Goal: Task Accomplishment & Management: Use online tool/utility

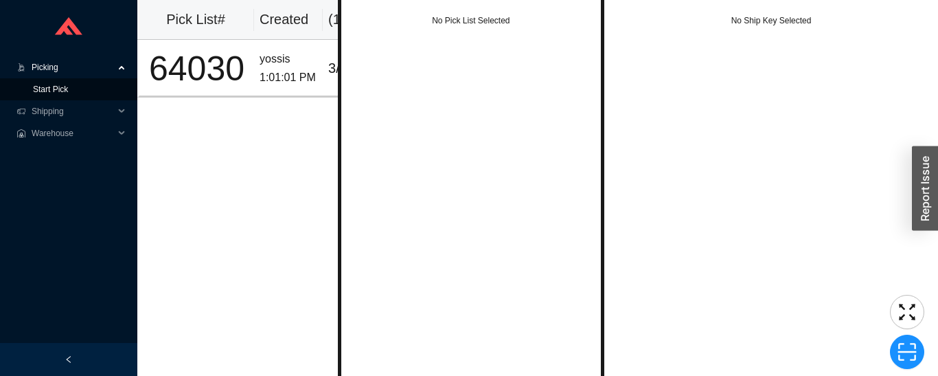
click at [68, 94] on link "Start Pick" at bounding box center [50, 89] width 35 height 10
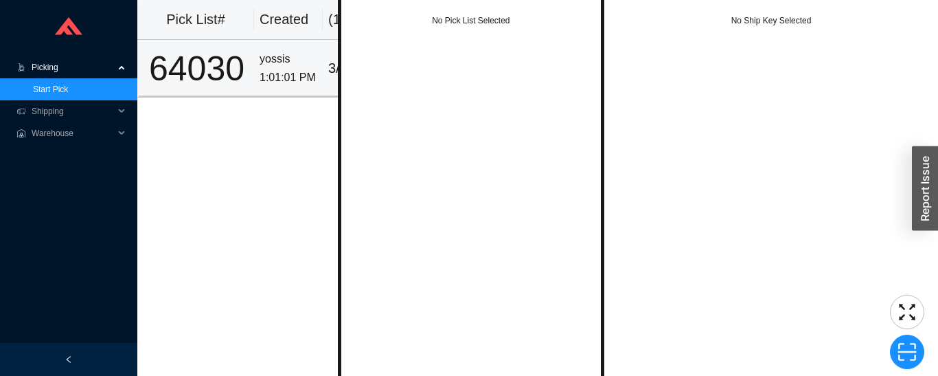
click at [228, 74] on div "64030" at bounding box center [197, 69] width 104 height 34
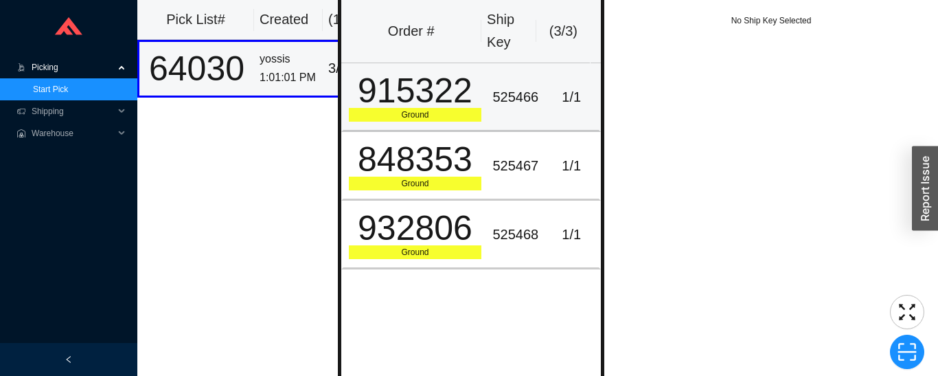
click at [408, 91] on div "915322" at bounding box center [415, 90] width 133 height 34
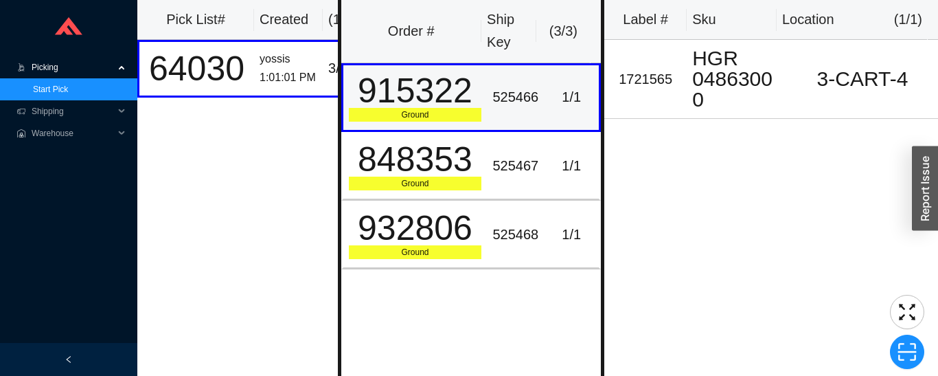
click at [437, 166] on div "848353" at bounding box center [415, 159] width 133 height 34
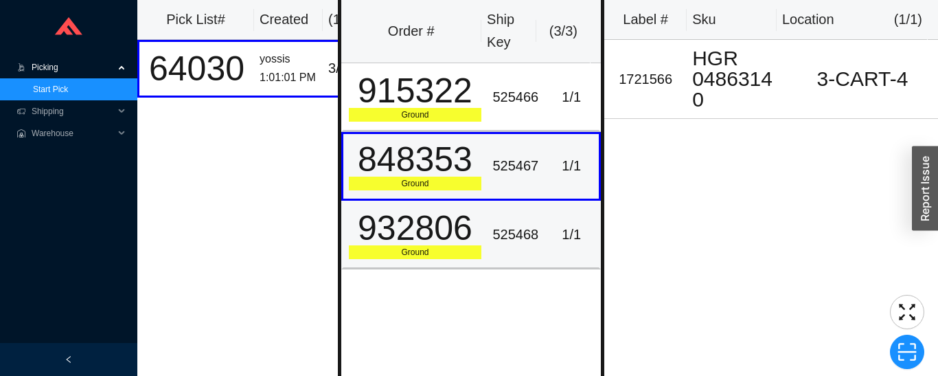
click at [440, 226] on div "932806" at bounding box center [415, 228] width 133 height 34
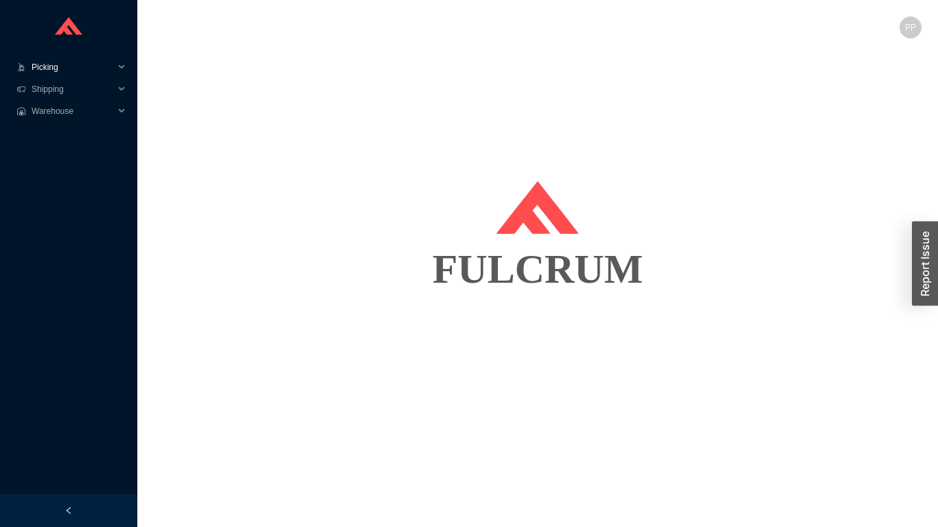
click at [44, 71] on span "Picking" at bounding box center [73, 67] width 82 height 22
click at [42, 89] on link "Start Pick" at bounding box center [50, 89] width 35 height 10
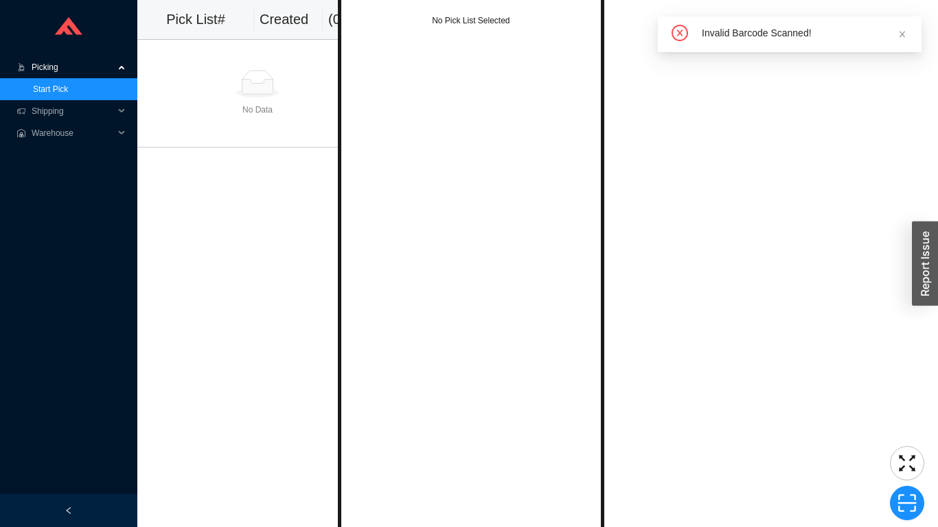
click at [937, 83] on div "No Ship Key Selected" at bounding box center [771, 263] width 334 height 527
click at [68, 87] on link "Start Pick" at bounding box center [50, 89] width 35 height 10
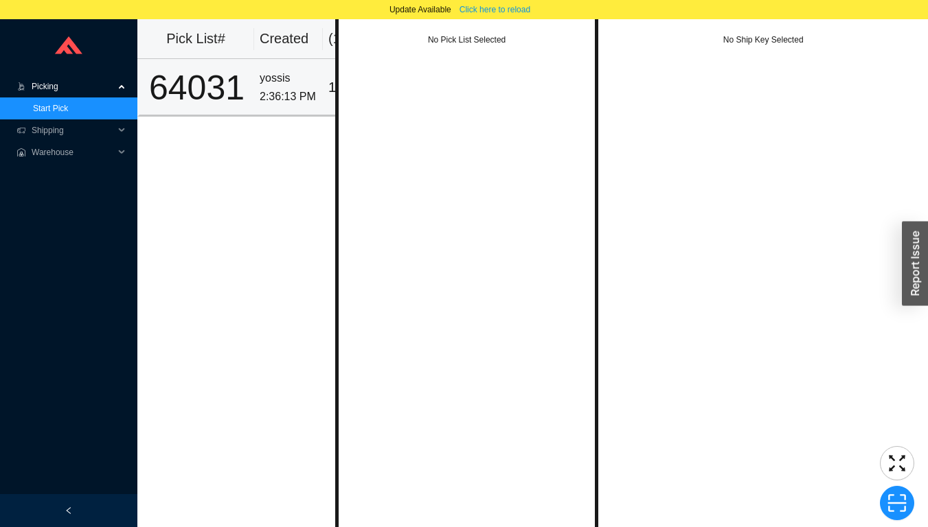
click at [292, 83] on div "yossis" at bounding box center [289, 78] width 58 height 19
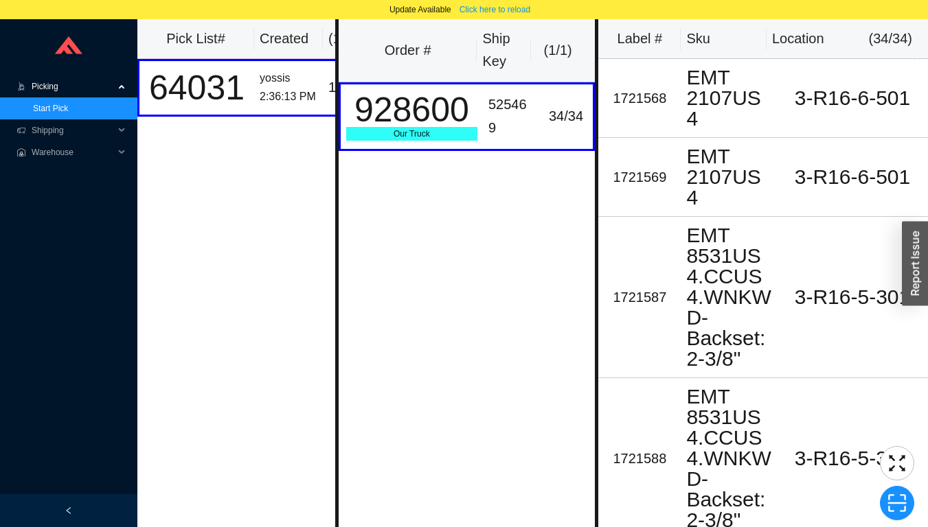
click at [60, 90] on span "Picking" at bounding box center [73, 87] width 82 height 22
click at [60, 84] on span "Picking" at bounding box center [73, 87] width 82 height 22
click at [63, 113] on link "Start Pick" at bounding box center [50, 109] width 35 height 10
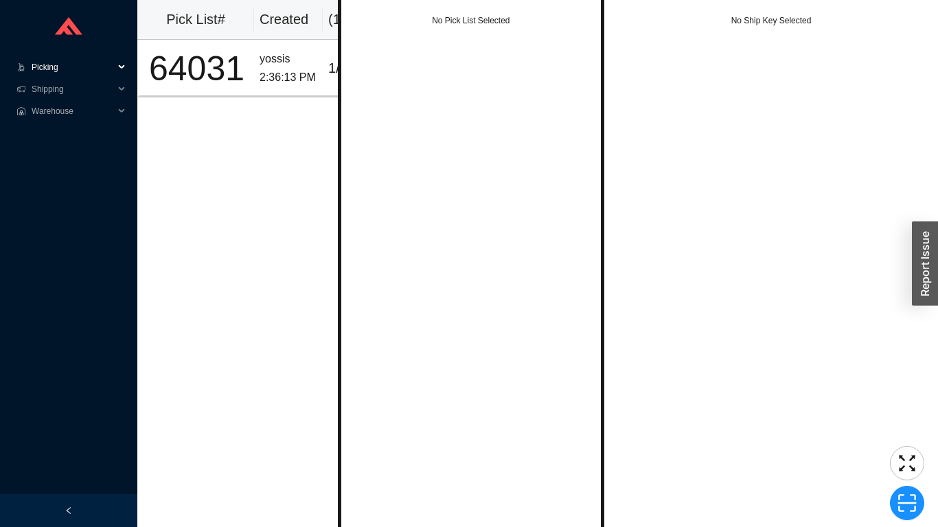
click at [54, 74] on span "Picking" at bounding box center [73, 67] width 82 height 22
click at [40, 93] on link "Start Pick" at bounding box center [50, 89] width 35 height 10
click at [73, 510] on div at bounding box center [68, 510] width 137 height 33
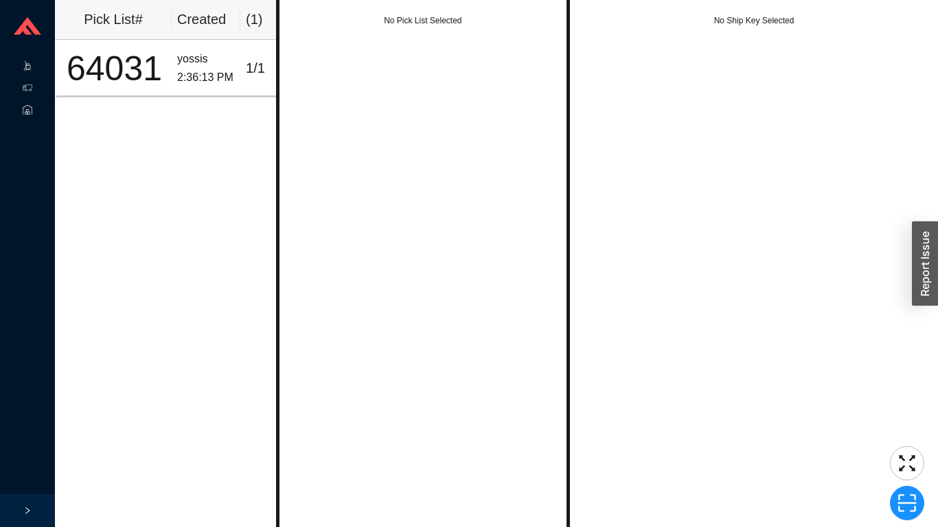
click at [27, 511] on icon "right" at bounding box center [27, 511] width 8 height 8
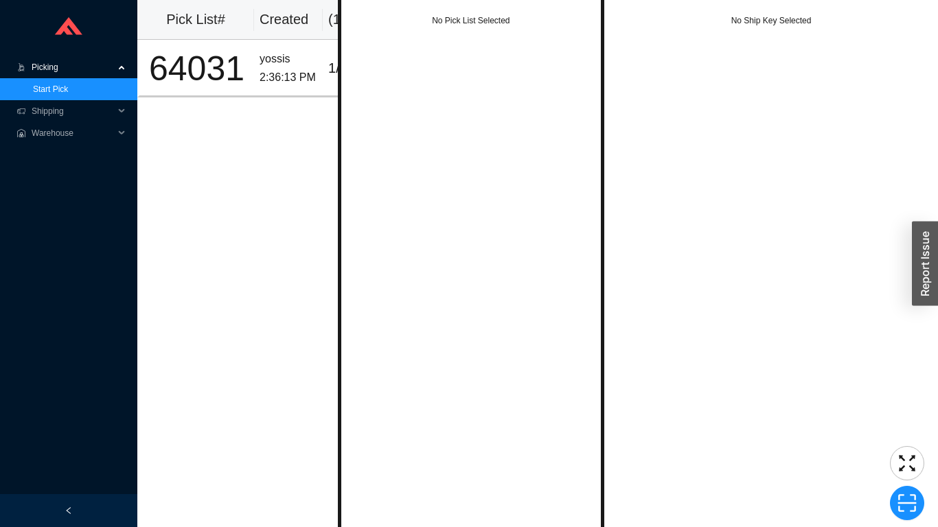
click at [75, 23] on icon at bounding box center [68, 26] width 27 height 18
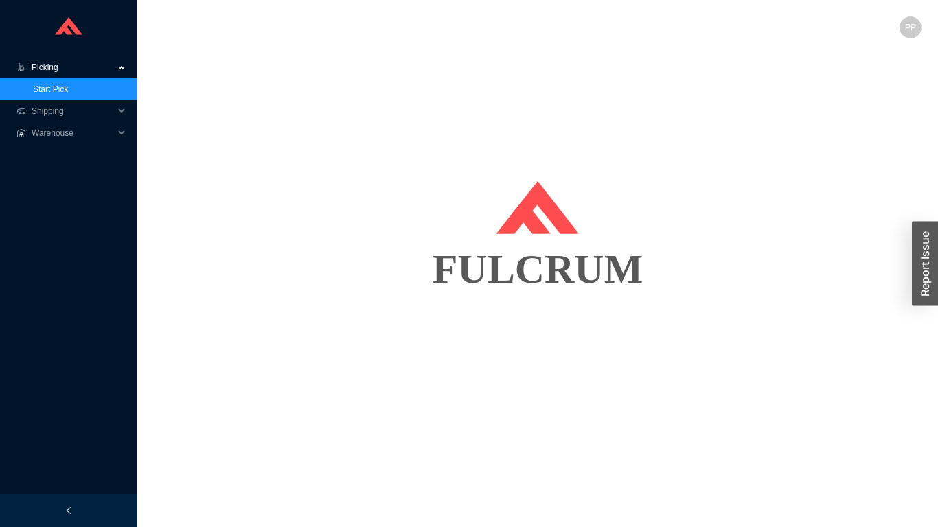
click at [69, 35] on link at bounding box center [68, 28] width 27 height 22
click at [45, 135] on span "Warehouse" at bounding box center [73, 133] width 82 height 22
click at [48, 159] on link "Scan Inventory" at bounding box center [60, 155] width 55 height 10
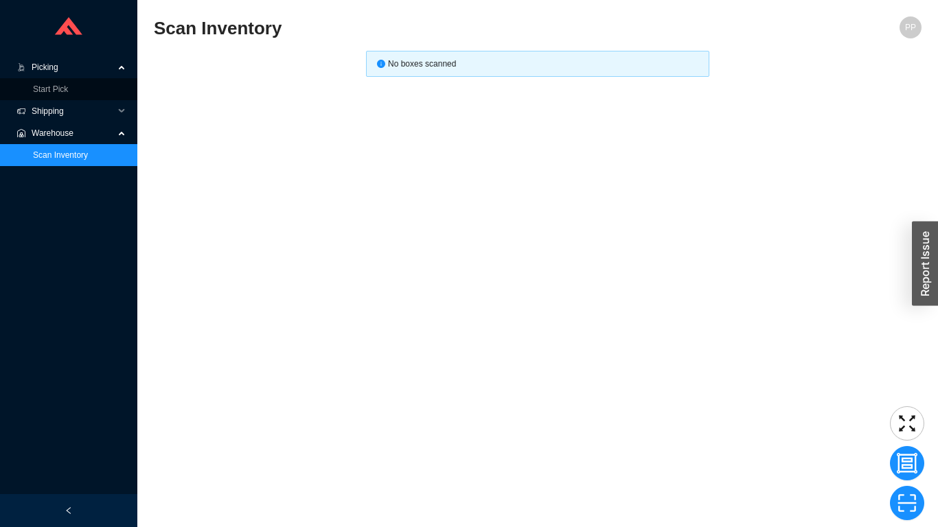
click at [46, 113] on span "Shipping" at bounding box center [73, 111] width 82 height 22
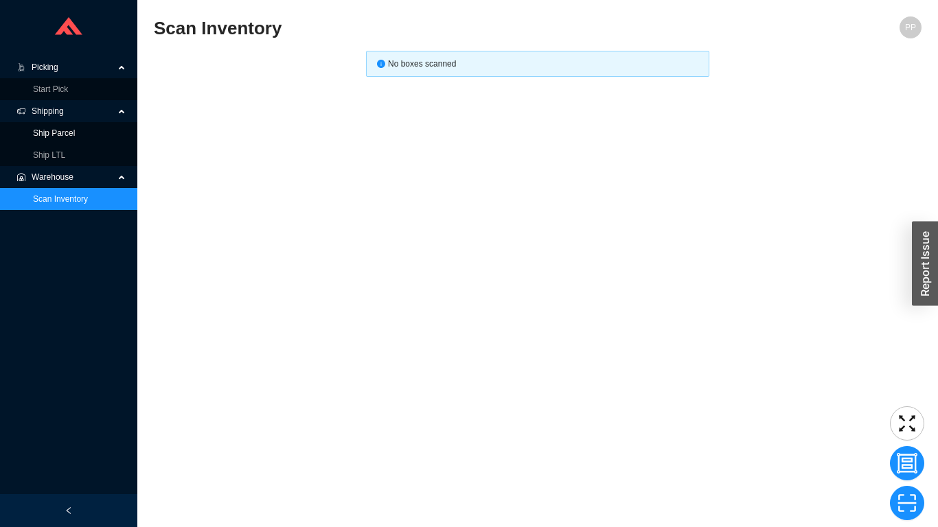
click at [45, 133] on link "Ship Parcel" at bounding box center [54, 133] width 42 height 10
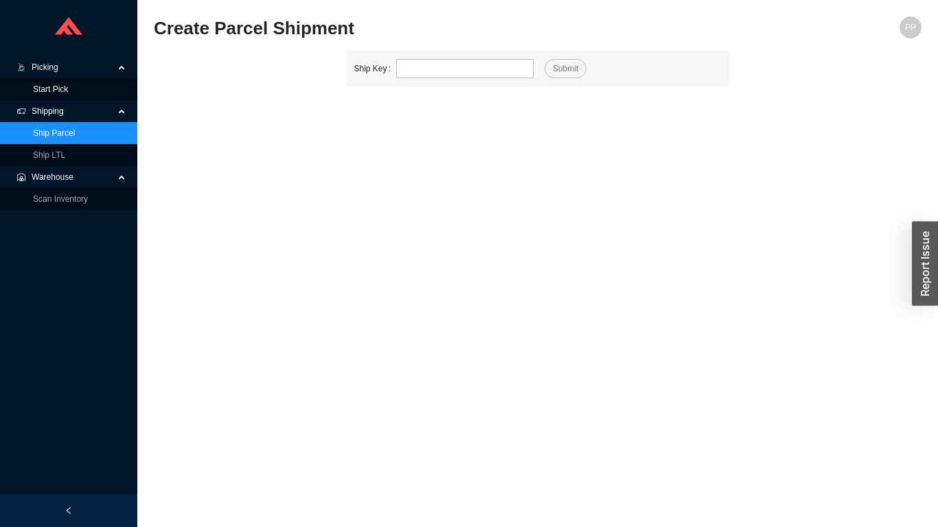
click at [49, 94] on link "Start Pick" at bounding box center [50, 89] width 35 height 10
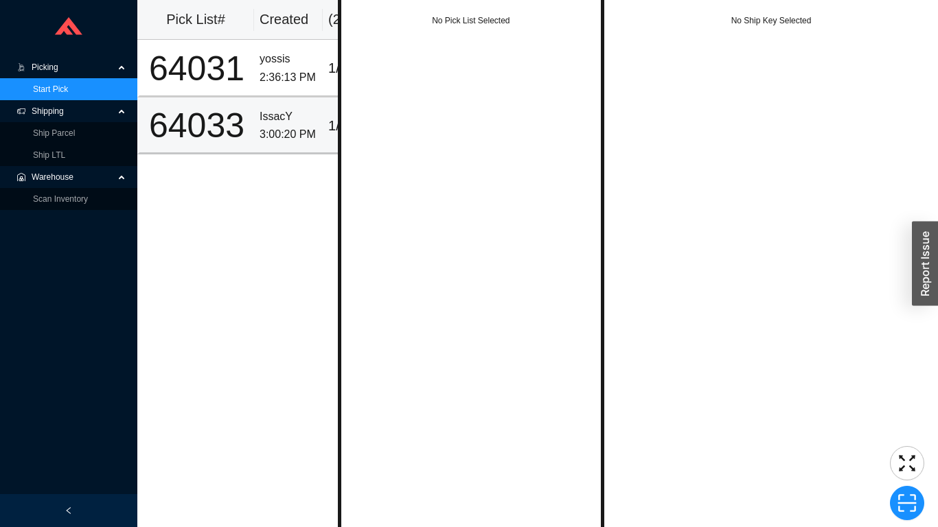
click at [205, 140] on div "64033" at bounding box center [197, 125] width 104 height 34
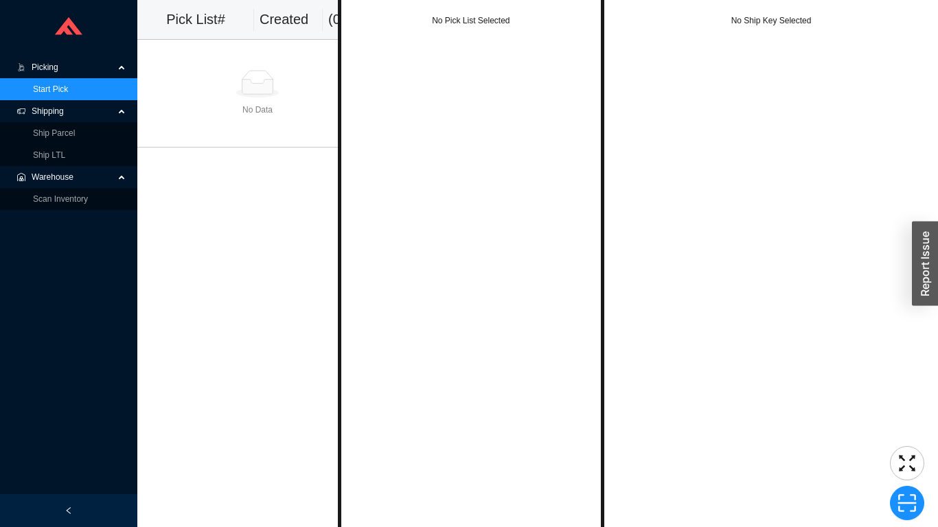
click at [44, 67] on span "Picking" at bounding box center [73, 67] width 82 height 22
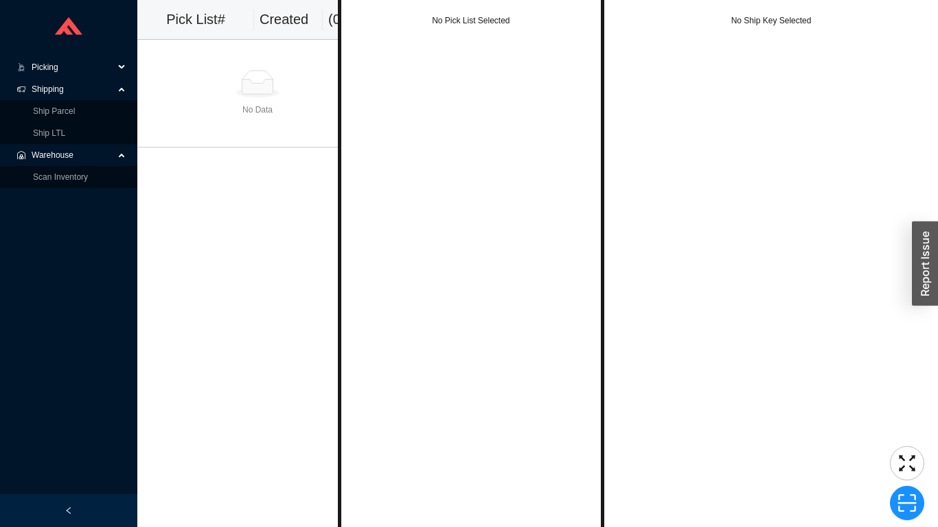
click at [47, 67] on span "Picking" at bounding box center [73, 67] width 82 height 22
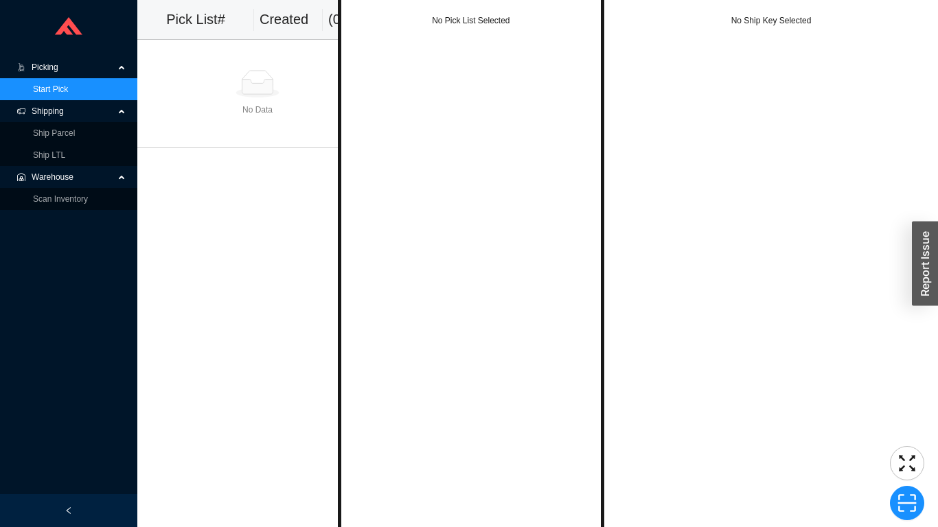
click at [47, 89] on link "Start Pick" at bounding box center [50, 89] width 35 height 10
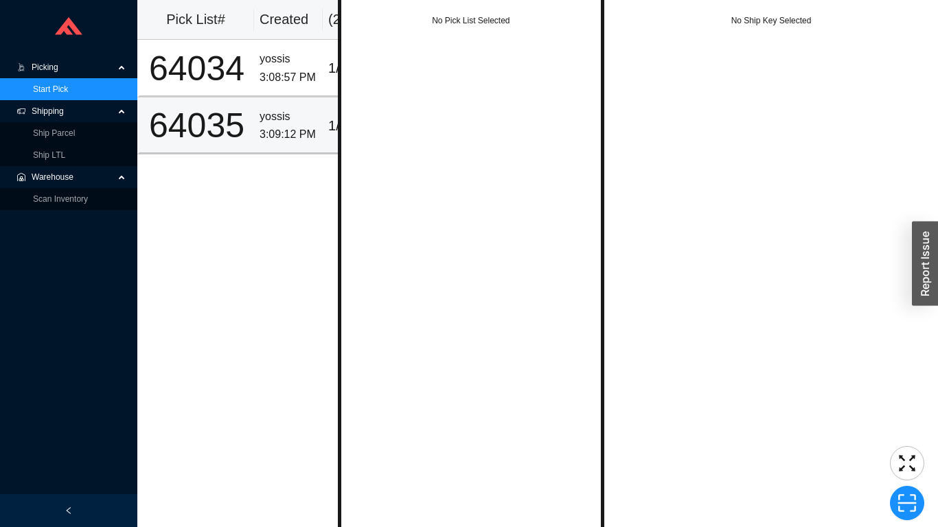
click at [255, 129] on td "yossis 3:09:12 PM" at bounding box center [288, 126] width 69 height 57
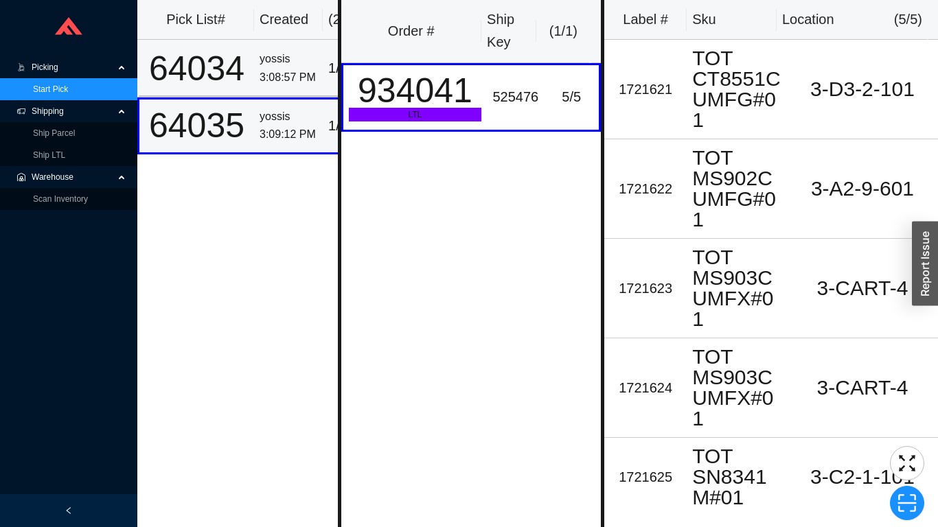
click at [263, 76] on div "3:08:57 PM" at bounding box center [289, 78] width 58 height 19
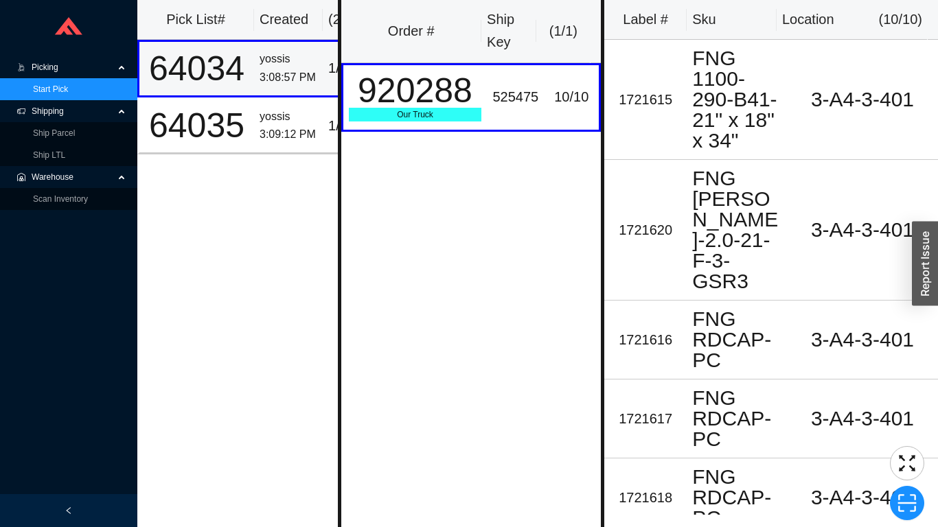
click at [279, 131] on div "3:09:12 PM" at bounding box center [289, 135] width 58 height 19
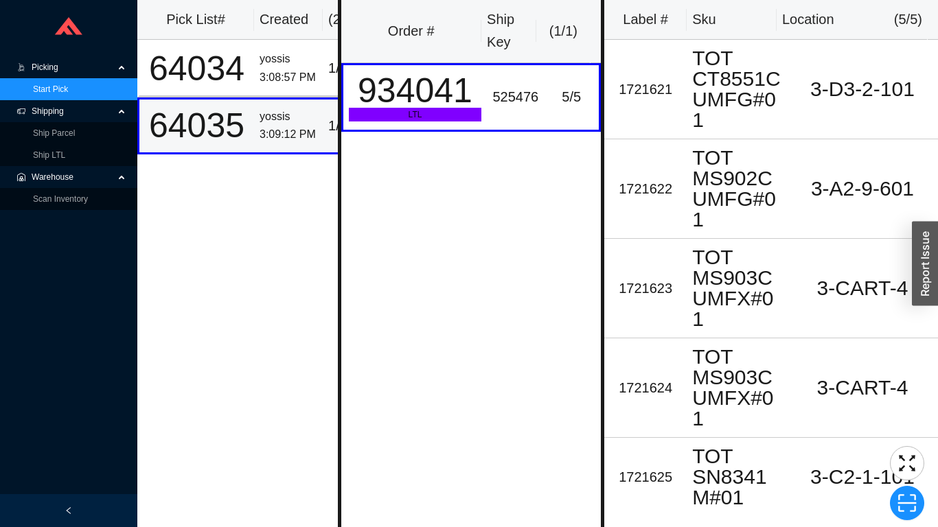
scroll to position [2, 0]
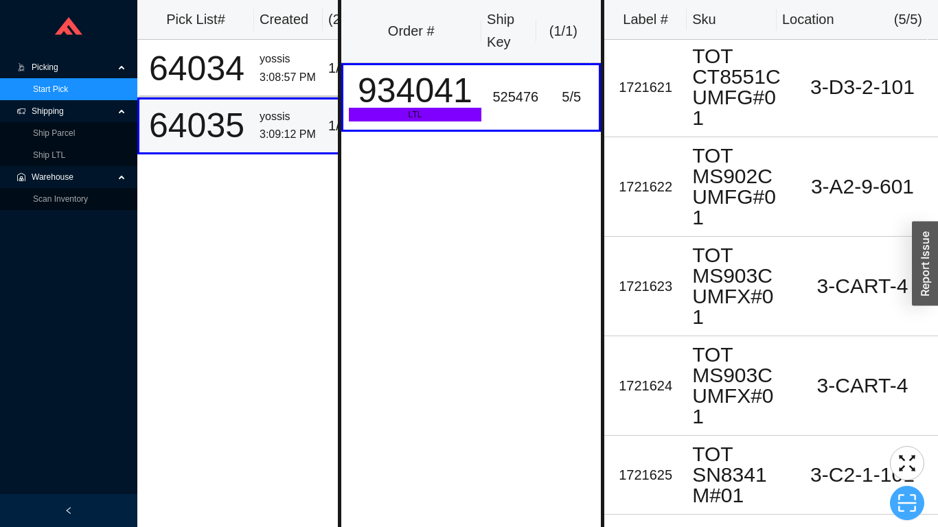
click at [902, 502] on icon "scan" at bounding box center [907, 503] width 21 height 21
click at [937, 488] on div "Scan" at bounding box center [851, 483] width 174 height 74
click at [68, 501] on div at bounding box center [68, 510] width 137 height 33
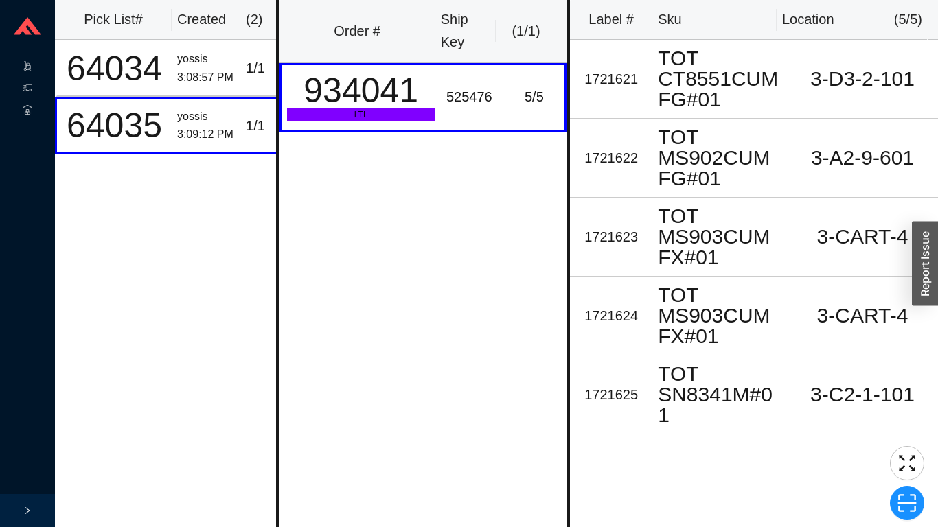
click at [34, 513] on div at bounding box center [27, 510] width 55 height 33
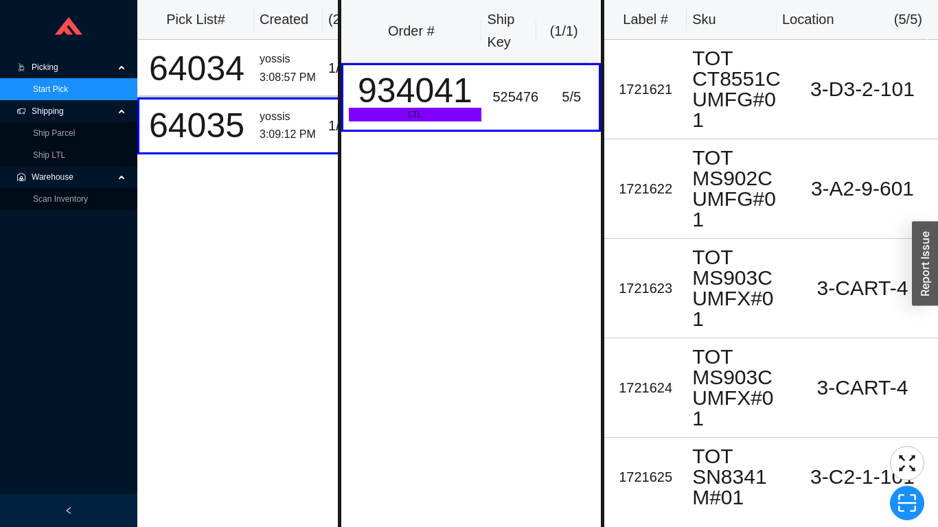
click at [45, 512] on div at bounding box center [68, 510] width 137 height 33
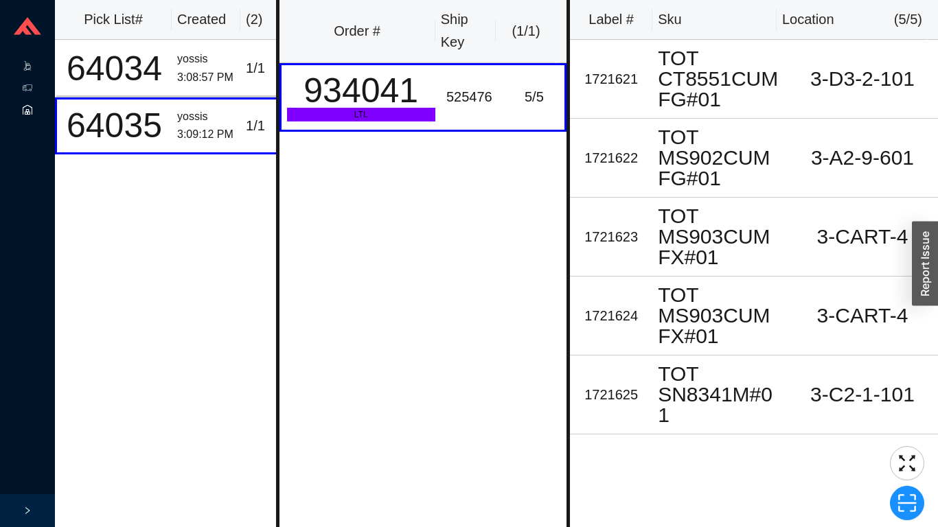
click at [27, 110] on icon at bounding box center [27, 112] width 3 height 5
click at [38, 26] on icon at bounding box center [27, 26] width 27 height 18
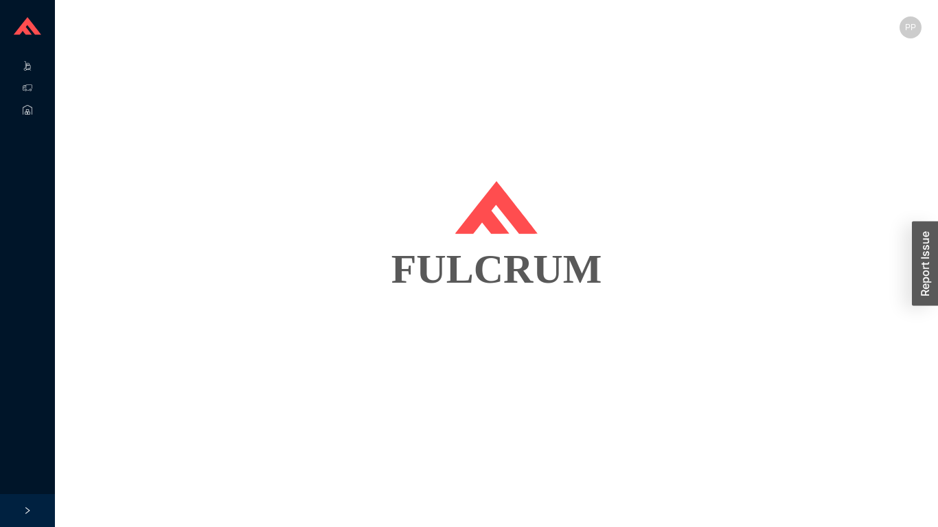
click at [38, 67] on icon at bounding box center [40, 67] width 7 height 0
click at [101, 69] on link "Start Pick" at bounding box center [86, 67] width 35 height 10
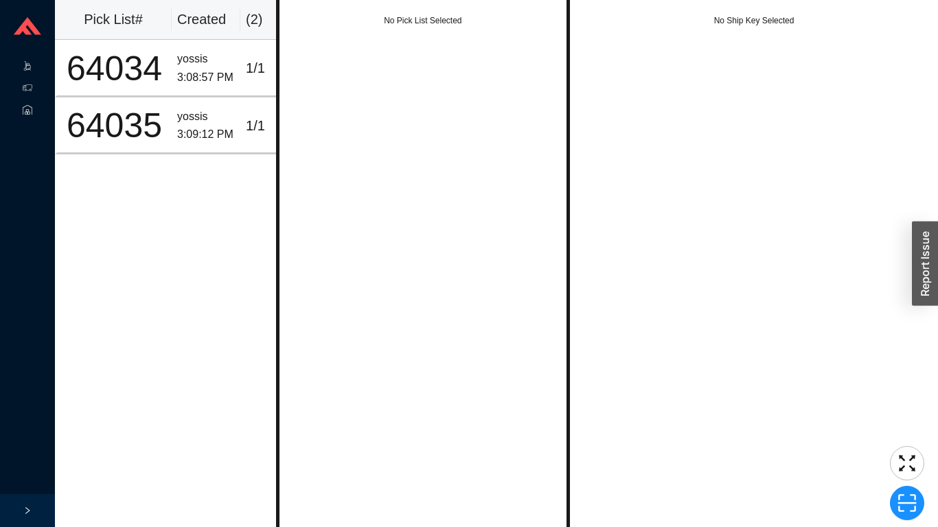
click at [37, 496] on div at bounding box center [27, 510] width 55 height 33
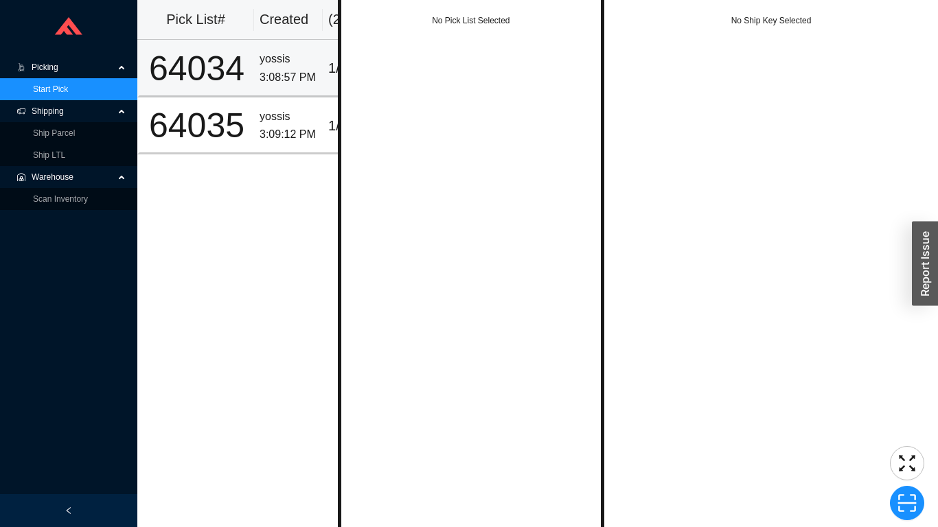
click at [249, 61] on td "64034" at bounding box center [195, 68] width 117 height 57
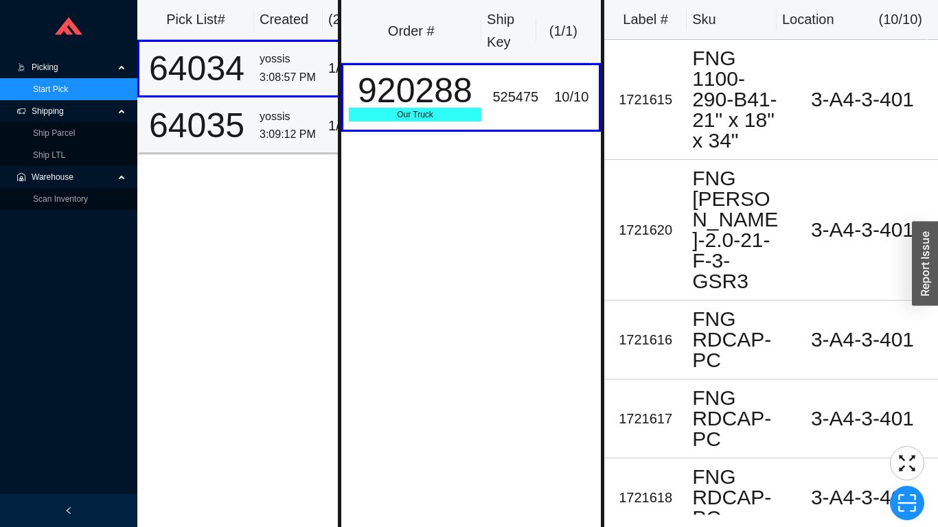
click at [256, 114] on td "yossis 3:09:12 PM" at bounding box center [288, 126] width 69 height 57
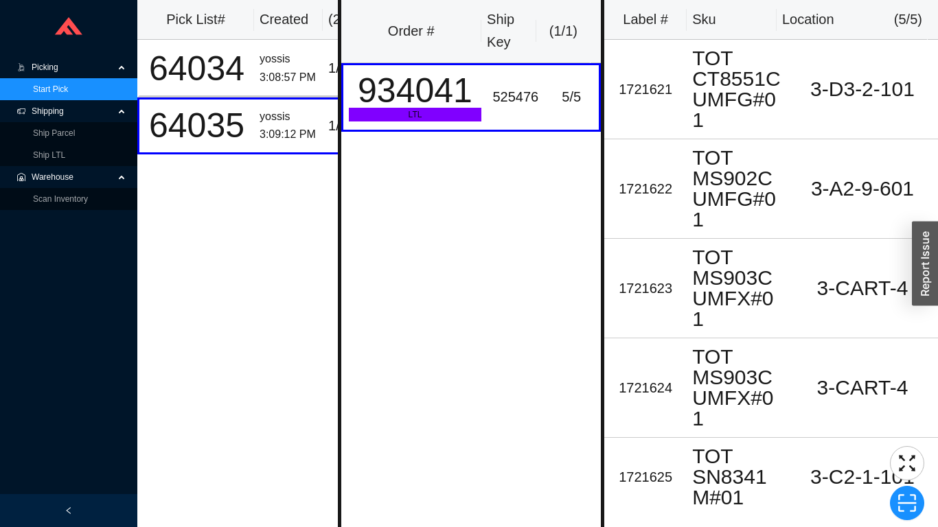
click at [58, 67] on span "Picking" at bounding box center [73, 67] width 82 height 22
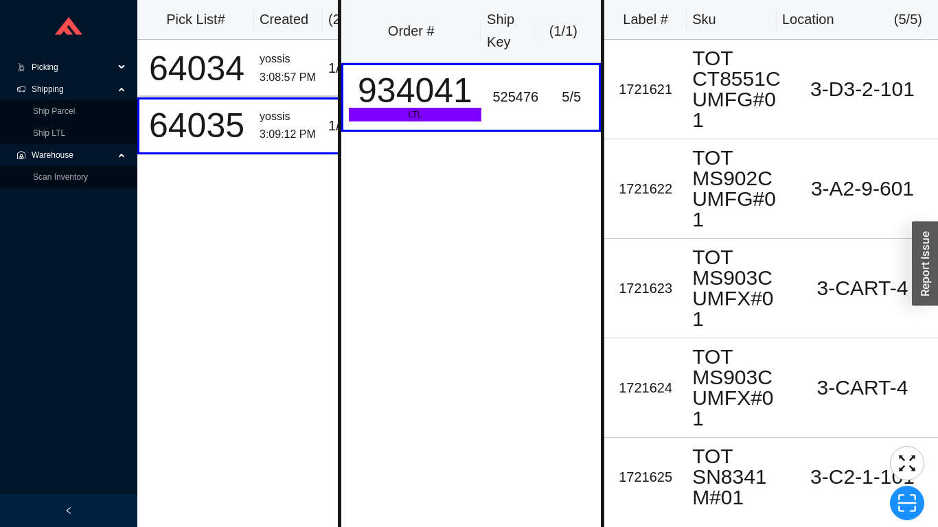
click at [65, 73] on span "Picking" at bounding box center [73, 67] width 82 height 22
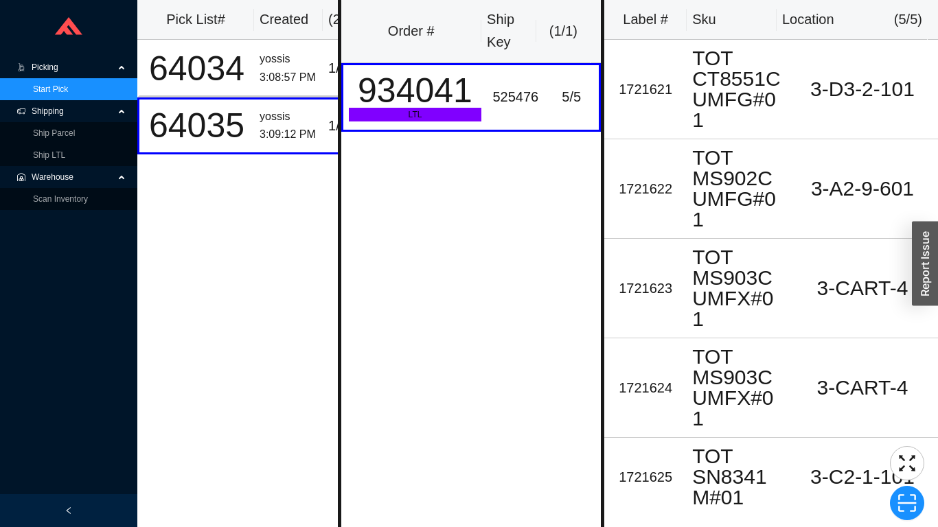
click at [64, 84] on link "Start Pick" at bounding box center [50, 89] width 35 height 10
